Goal: Task Accomplishment & Management: Manage account settings

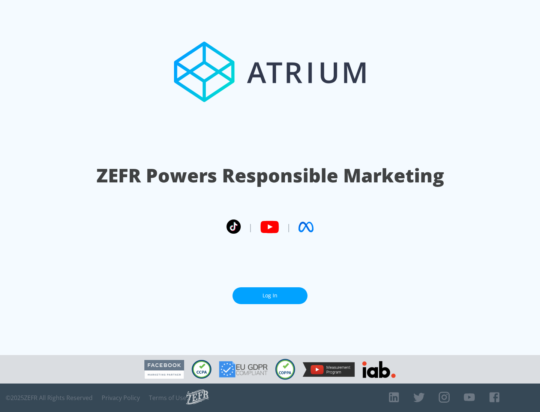
click at [270, 296] on link "Log In" at bounding box center [269, 295] width 75 height 17
